Goal: Information Seeking & Learning: Learn about a topic

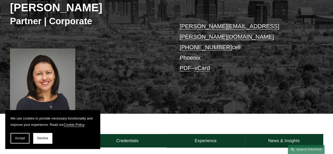
scroll to position [81, 0]
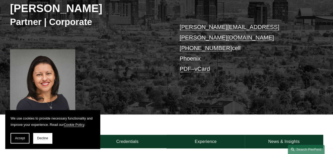
drag, startPoint x: 334, startPoint y: 17, endPoint x: 305, endPoint y: 17, distance: 29.0
click at [305, 17] on html "We use cookies to provide necessary functionality and improve your experience. …" at bounding box center [166, 150] width 333 height 462
click at [239, 27] on link "marian.lalonde@pierferd.com" at bounding box center [230, 32] width 100 height 17
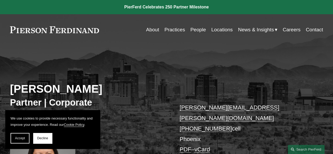
click at [151, 32] on link "About" at bounding box center [152, 30] width 13 height 10
drag, startPoint x: 151, startPoint y: 32, endPoint x: 209, endPoint y: 71, distance: 69.7
click at [209, 71] on div "Marian C. LaLonde Partner | Corporate marian.lalonde@pierferd.com +1.520.270.60…" at bounding box center [166, 125] width 333 height 140
click at [256, 31] on span "News & Insights" at bounding box center [256, 29] width 36 height 9
click at [0, 0] on span "News" at bounding box center [0, 0] width 0 height 0
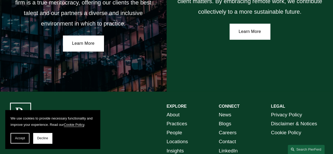
scroll to position [937, 0]
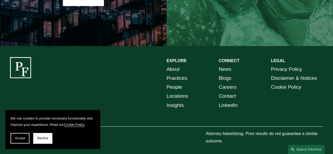
click at [184, 92] on link "Locations" at bounding box center [177, 96] width 21 height 9
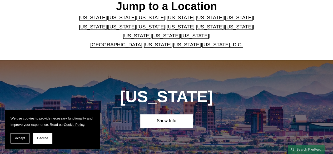
scroll to position [149, 0]
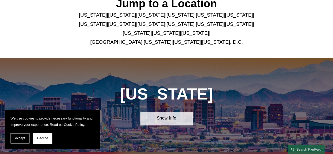
click at [162, 121] on link "Show Info" at bounding box center [166, 118] width 52 height 13
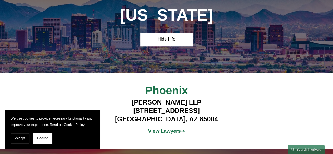
scroll to position [225, 0]
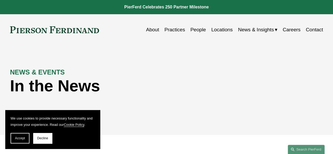
click at [289, 119] on div "NEWS & EVENTS In the News" at bounding box center [166, 89] width 333 height 67
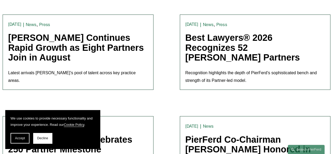
scroll to position [142, 0]
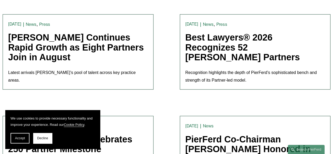
click at [75, 47] on link "Pierson Ferdinand Continues Rapid Growth as Eight Partners Join in August" at bounding box center [76, 47] width 136 height 30
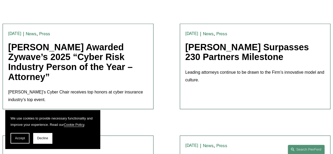
scroll to position [780, 0]
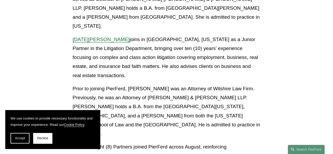
scroll to position [1088, 0]
